Goal: Task Accomplishment & Management: Use online tool/utility

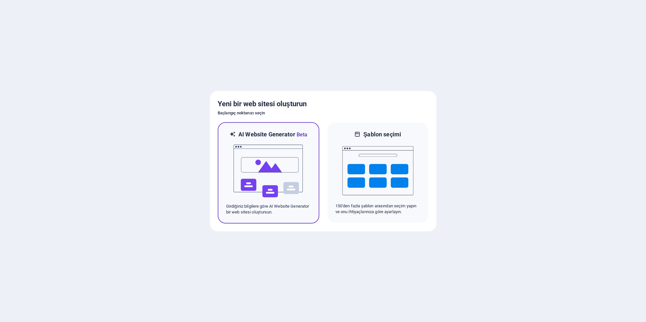
click at [264, 180] on img at bounding box center [268, 171] width 71 height 65
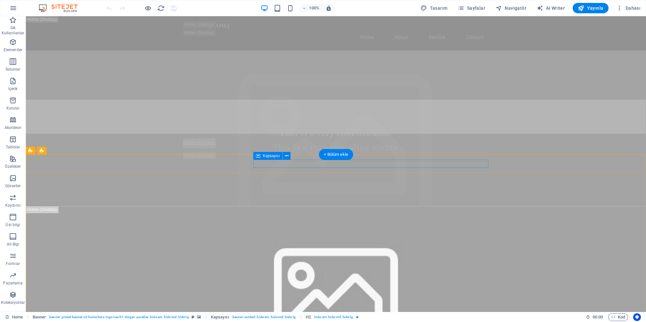
scroll to position [350, 0]
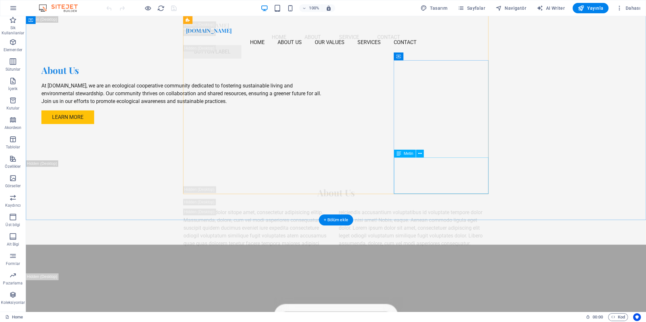
scroll to position [2831, 0]
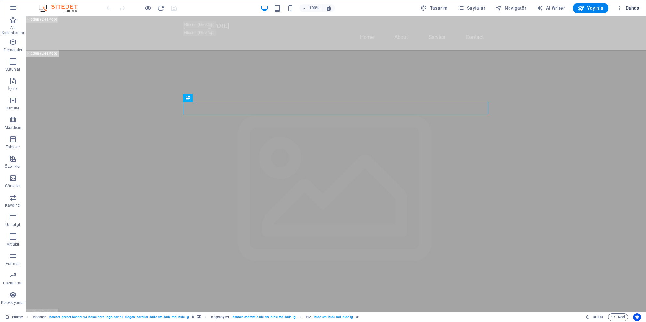
click at [619, 10] on icon "button" at bounding box center [620, 8] width 6 height 6
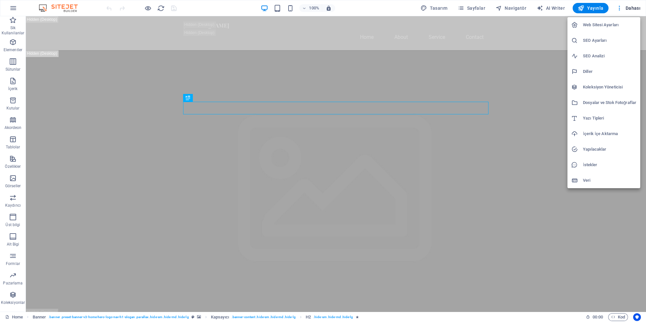
click at [599, 131] on h6 "İçerik İçe Aktarma" at bounding box center [609, 134] width 53 height 8
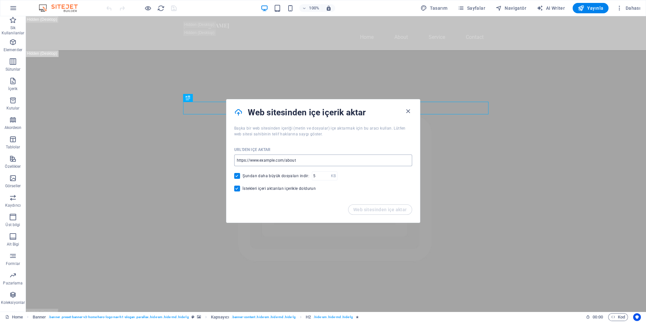
click at [282, 160] on input "url" at bounding box center [323, 160] width 178 height 12
click at [292, 160] on input "url" at bounding box center [323, 160] width 178 height 12
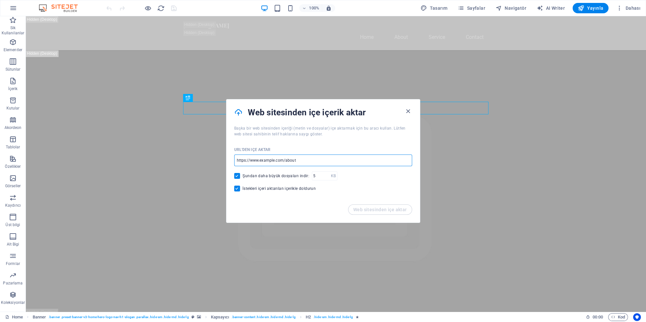
click at [357, 159] on input "url" at bounding box center [323, 160] width 178 height 12
click at [308, 164] on input "url" at bounding box center [323, 160] width 178 height 12
click at [317, 156] on input "url" at bounding box center [323, 160] width 178 height 12
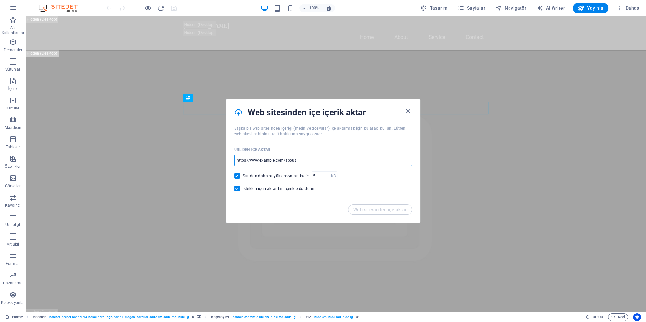
click at [317, 156] on input "url" at bounding box center [323, 160] width 178 height 12
paste input "https://iasos.nl/"
type input "https://iasos.nl/"
click at [379, 211] on span "Web sitesinden içe aktar" at bounding box center [380, 209] width 54 height 5
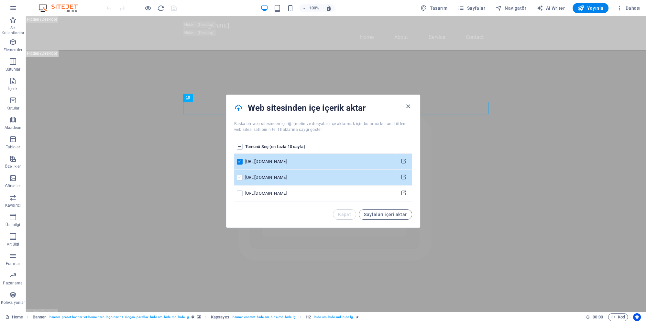
click at [238, 178] on label "pages list" at bounding box center [240, 177] width 6 height 6
click at [0, 0] on input "pages list" at bounding box center [0, 0] width 0 height 0
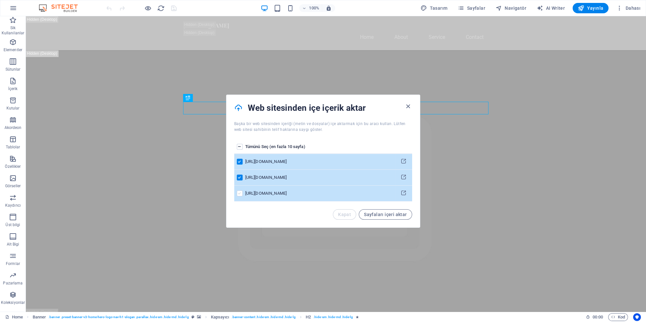
click at [239, 192] on label "pages list" at bounding box center [240, 193] width 6 height 6
click at [0, 0] on input "pages list" at bounding box center [0, 0] width 0 height 0
click at [377, 215] on span "Sayfaları içeri aktar" at bounding box center [385, 214] width 43 height 5
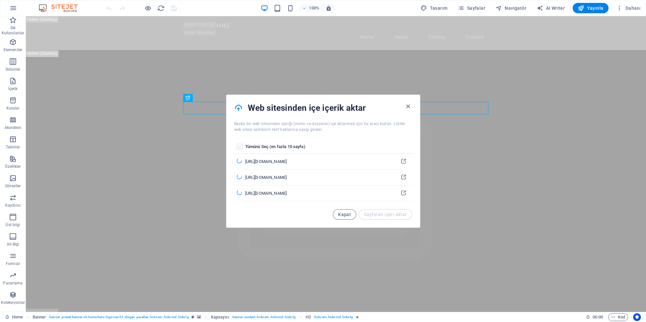
click at [240, 146] on label "pages list" at bounding box center [240, 147] width 6 height 6
click at [0, 0] on input "pages list" at bounding box center [0, 0] width 0 height 0
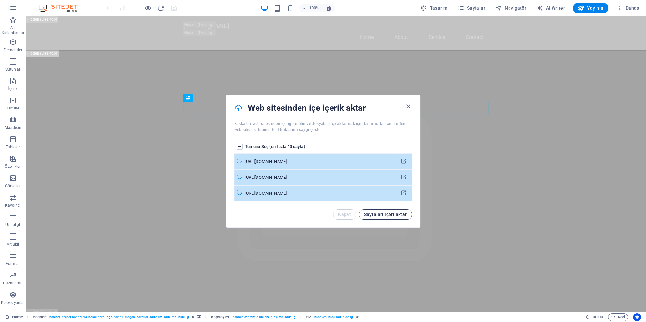
click at [378, 215] on span "Sayfaları içeri aktar" at bounding box center [385, 214] width 43 height 5
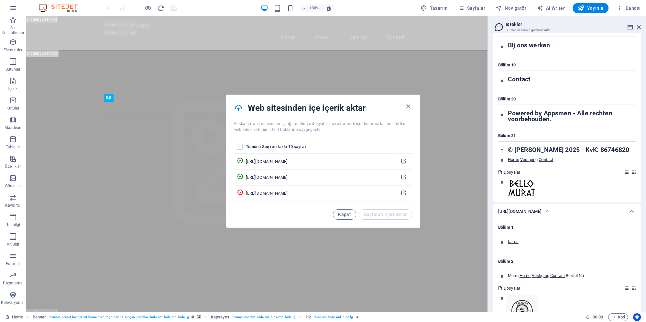
click at [238, 145] on label "pages list" at bounding box center [240, 147] width 6 height 6
click at [0, 0] on input "pages list" at bounding box center [0, 0] width 0 height 0
click at [240, 146] on label "pages list" at bounding box center [240, 147] width 6 height 6
click at [0, 0] on input "pages list" at bounding box center [0, 0] width 0 height 0
click at [239, 146] on label "pages list" at bounding box center [240, 147] width 6 height 6
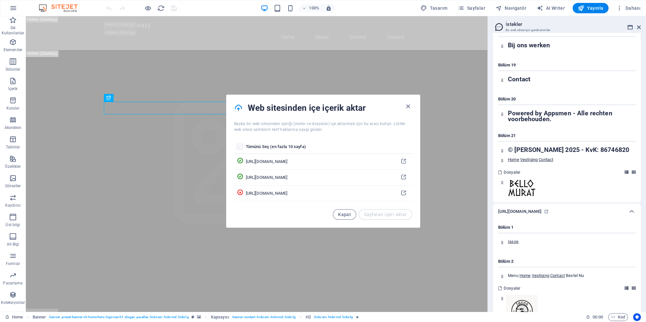
click at [0, 0] on input "pages list" at bounding box center [0, 0] width 0 height 0
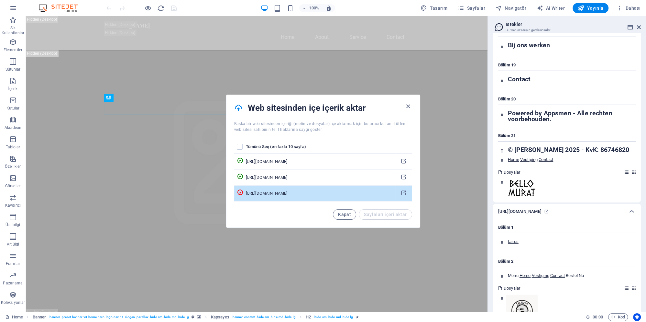
click at [282, 194] on div "https://iasos.nl/contact/" at bounding box center [319, 193] width 147 height 6
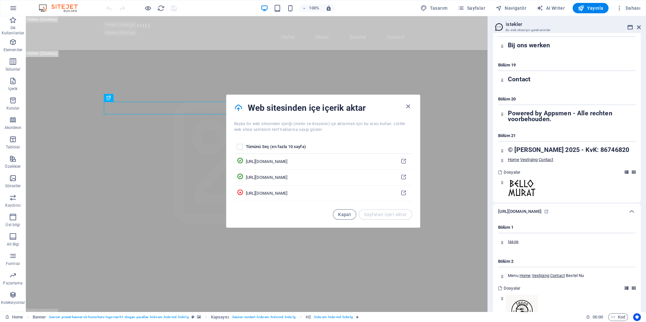
click at [397, 213] on div "Kapat Sayfaları içeri aktar" at bounding box center [372, 214] width 79 height 10
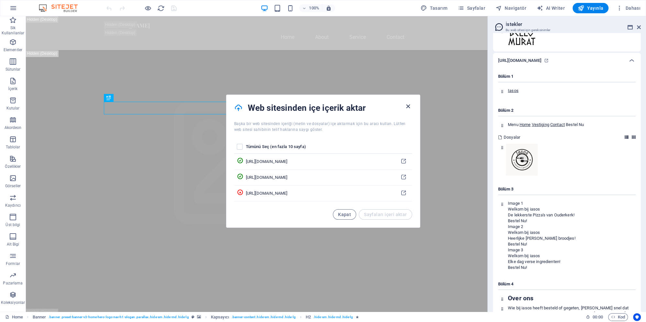
click at [409, 106] on icon "button" at bounding box center [408, 106] width 7 height 7
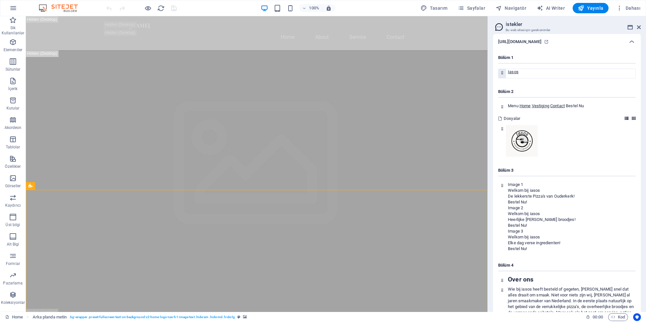
scroll to position [2937, 0]
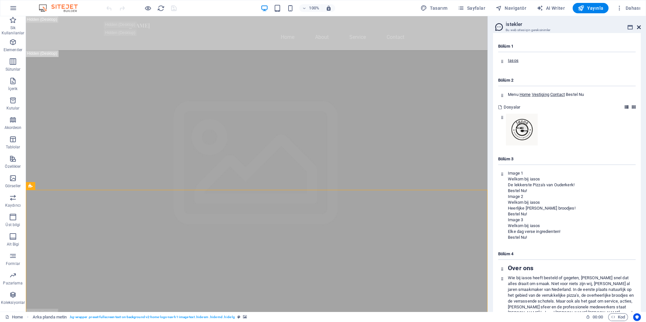
drag, startPoint x: 640, startPoint y: 27, endPoint x: 542, endPoint y: 47, distance: 99.8
click at [640, 27] on icon at bounding box center [639, 27] width 4 height 5
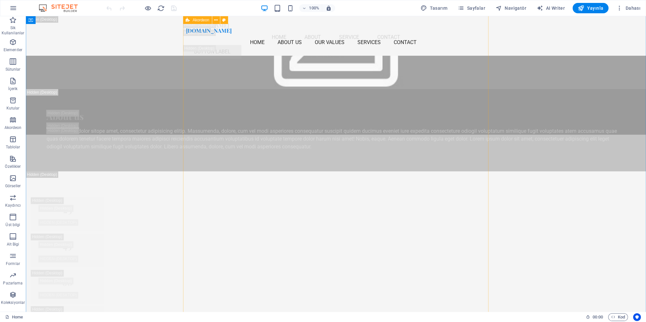
scroll to position [3216, 0]
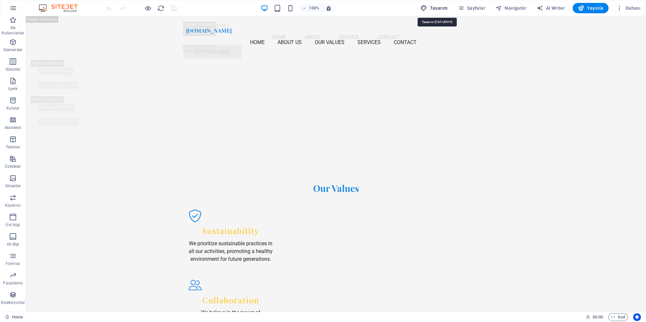
click at [445, 6] on span "Tasarım" at bounding box center [434, 8] width 27 height 6
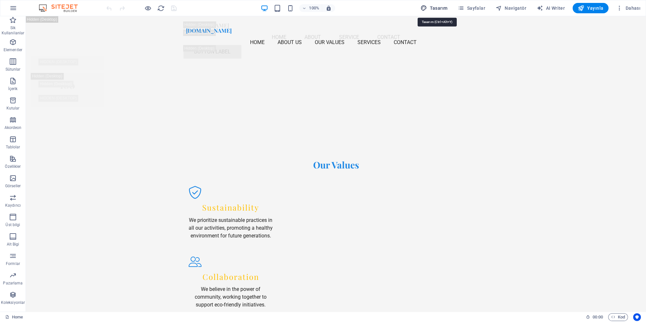
scroll to position [3231, 0]
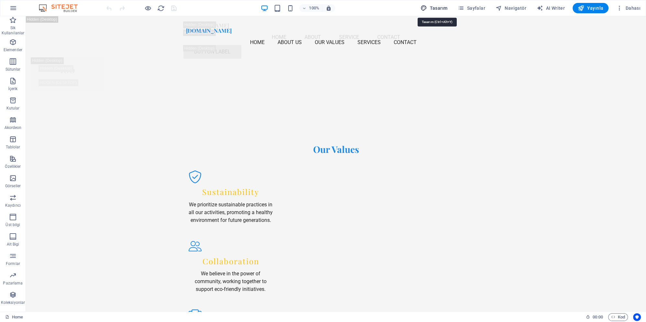
select select "px"
select select "200"
select select "px"
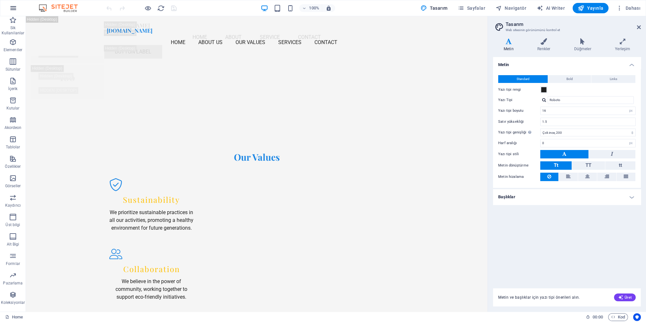
click at [12, 7] on icon "button" at bounding box center [13, 8] width 8 height 8
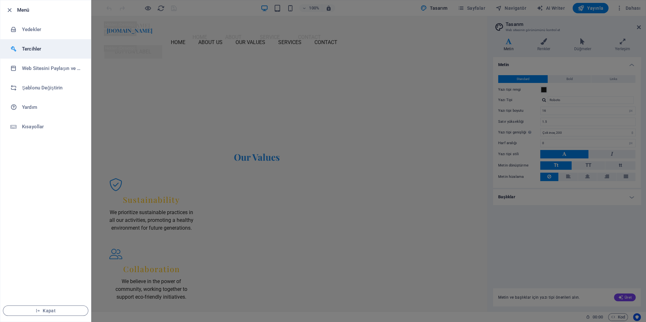
click at [38, 50] on h6 "Tercihler" at bounding box center [52, 49] width 60 height 8
select select "tr"
select select "light"
select select "all"
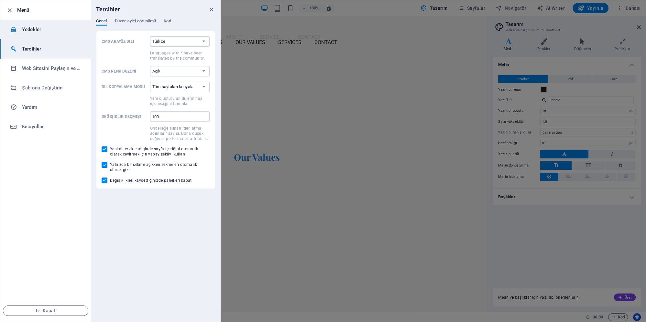
click at [51, 25] on li "Yedekler" at bounding box center [45, 29] width 91 height 19
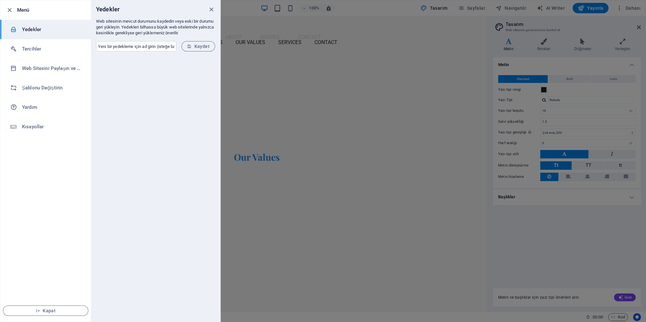
click at [144, 111] on div at bounding box center [155, 189] width 129 height 265
click at [46, 89] on h6 "Şablonu Değiştirin" at bounding box center [52, 88] width 60 height 8
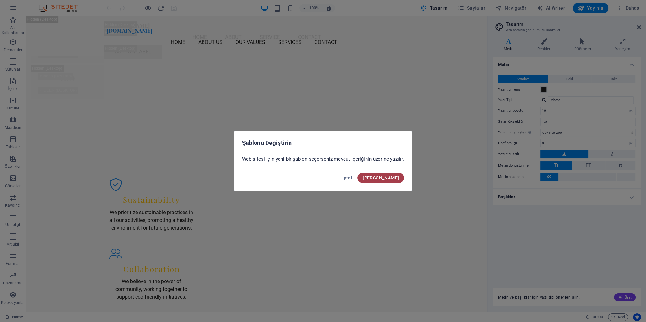
click at [388, 175] on span "Onayla" at bounding box center [381, 177] width 36 height 5
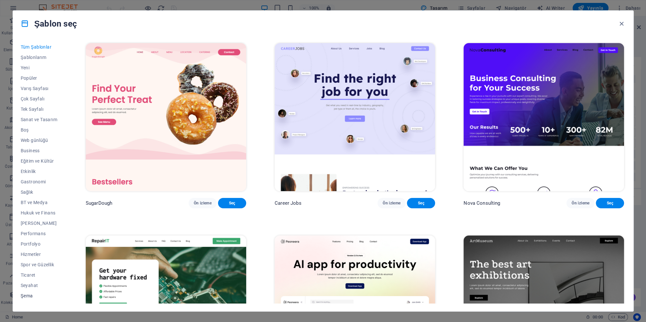
click at [32, 297] on span "Şema" at bounding box center [39, 295] width 37 height 5
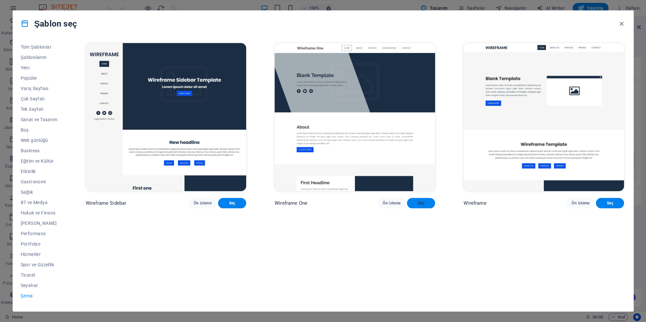
click at [419, 201] on span "Seç" at bounding box center [421, 202] width 18 height 5
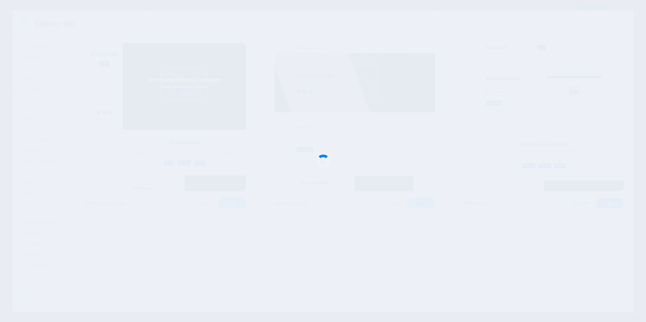
scroll to position [3216, 0]
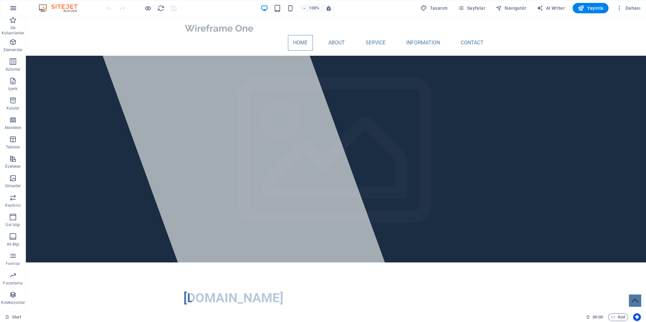
click at [12, 7] on icon "button" at bounding box center [13, 8] width 8 height 8
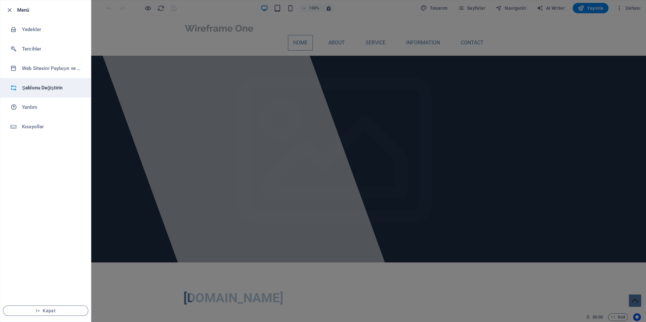
click at [30, 82] on li "Şablonu Değiştirin" at bounding box center [45, 87] width 91 height 19
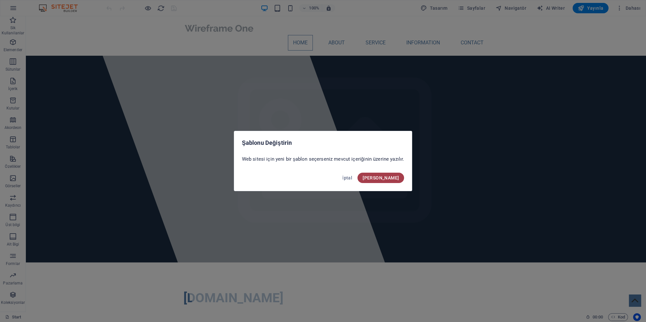
click at [401, 177] on button "Onayla" at bounding box center [381, 178] width 47 height 10
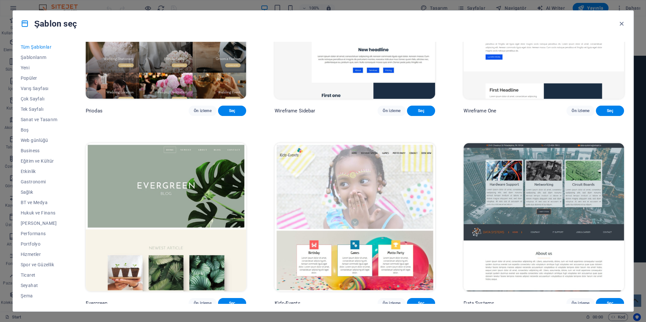
scroll to position [3362, 0]
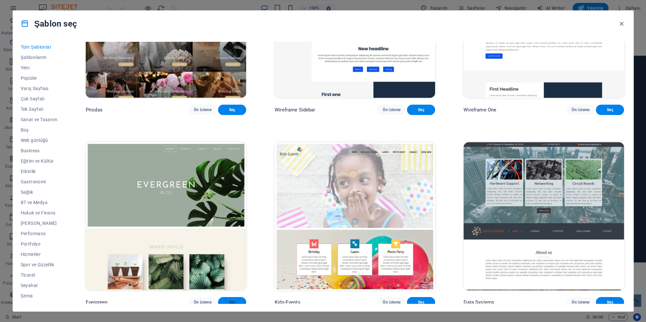
click at [239, 297] on button "Seç" at bounding box center [232, 302] width 28 height 10
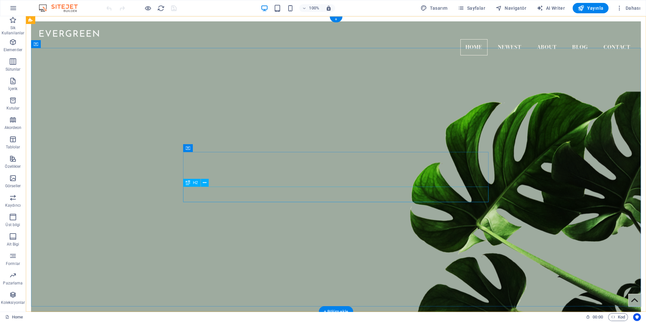
click at [234, 233] on figure at bounding box center [336, 184] width 610 height 273
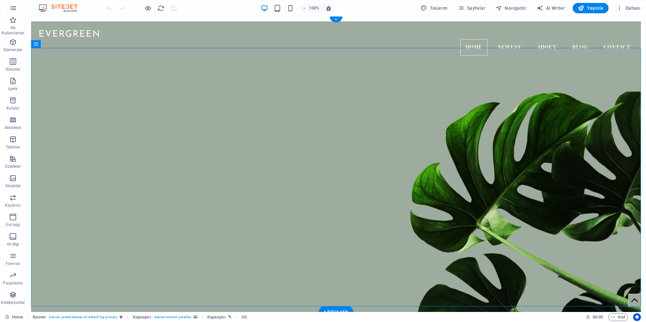
click at [234, 233] on figure at bounding box center [336, 184] width 610 height 273
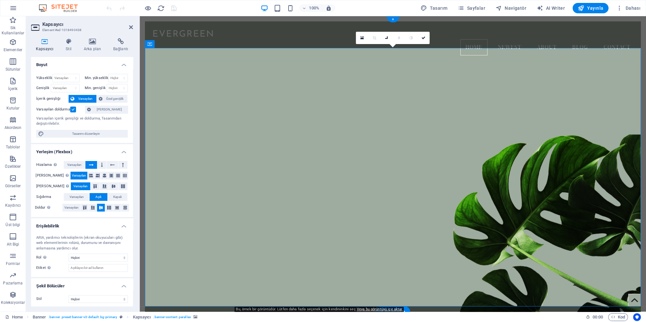
click at [243, 228] on figure at bounding box center [393, 184] width 496 height 273
click at [129, 25] on icon at bounding box center [131, 27] width 4 height 5
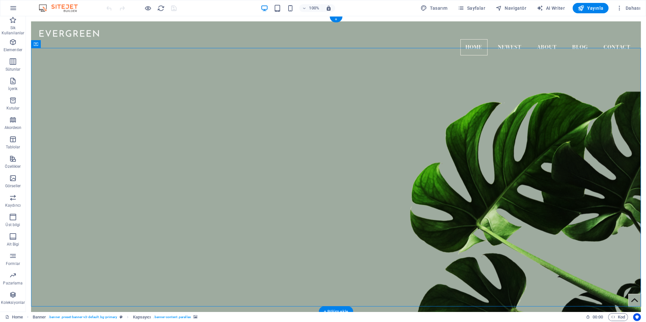
click at [517, 242] on figure at bounding box center [336, 184] width 610 height 273
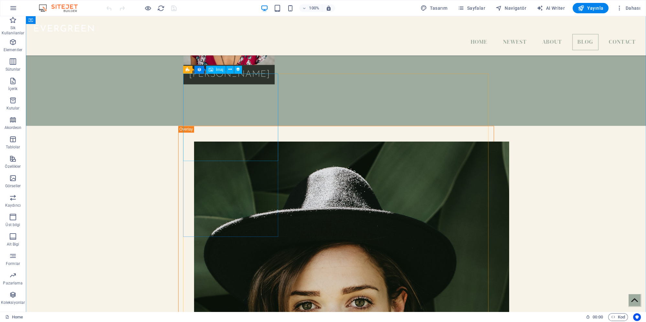
scroll to position [1398, 0]
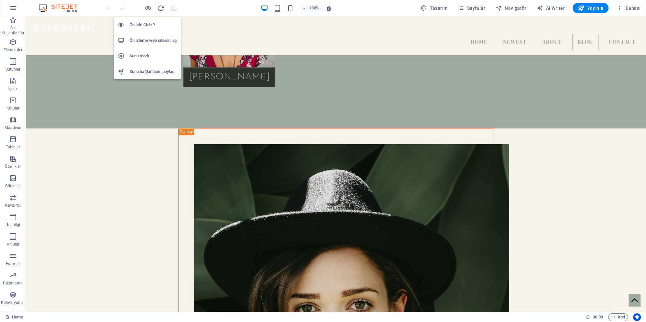
click at [156, 40] on h6 "Ön izleme web sitesini aç" at bounding box center [153, 41] width 48 height 8
